Goal: Find specific page/section: Find specific page/section

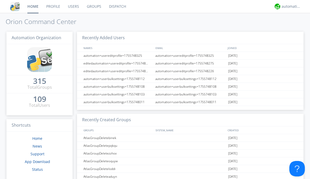
click at [73, 6] on link "Users" at bounding box center [73, 6] width 19 height 13
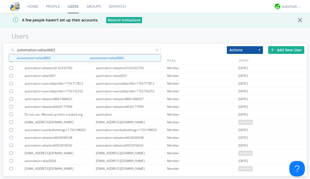
type input "automation+atlas0002"
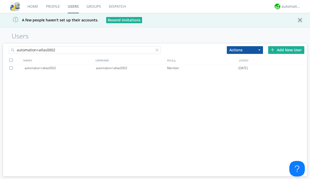
click at [131, 68] on div "automation+atlas0002" at bounding box center [131, 68] width 71 height 8
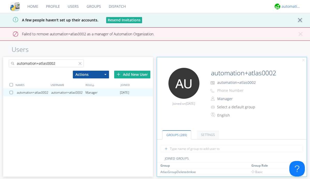
click at [290, 6] on div "automation+atlas" at bounding box center [291, 6] width 19 height 5
